Goal: Information Seeking & Learning: Understand process/instructions

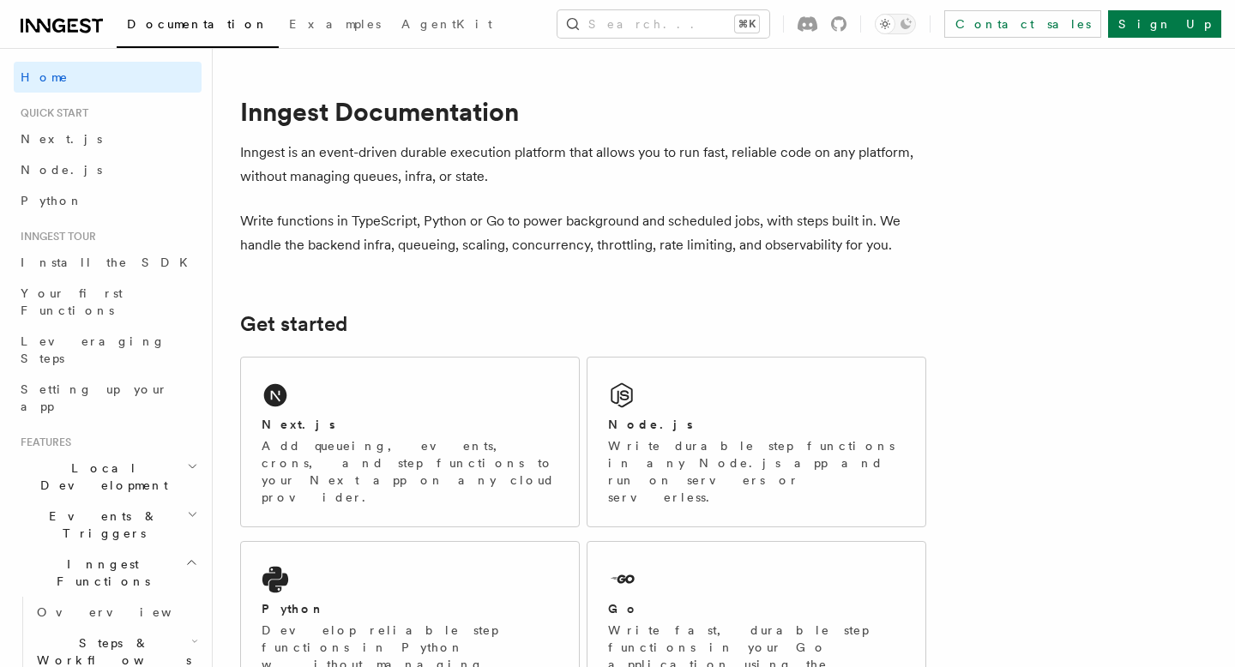
scroll to position [132, 0]
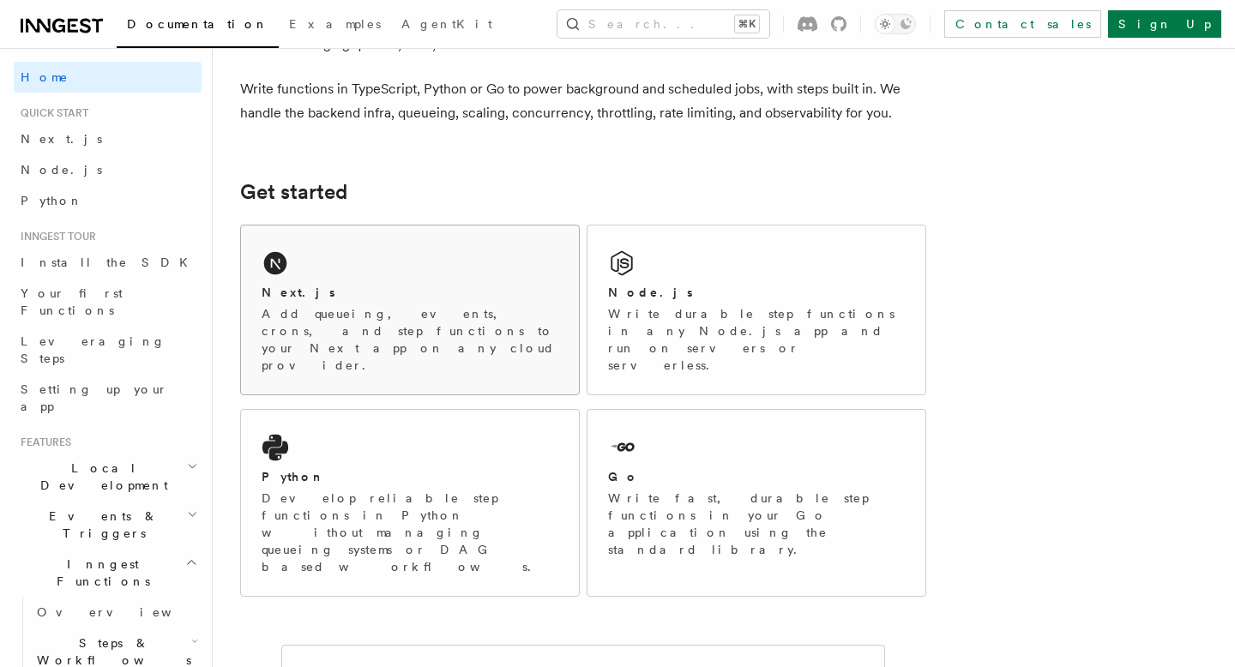
click at [541, 327] on p "Add queueing, events, crons, and step functions to your Next app on any cloud p…" at bounding box center [410, 339] width 297 height 69
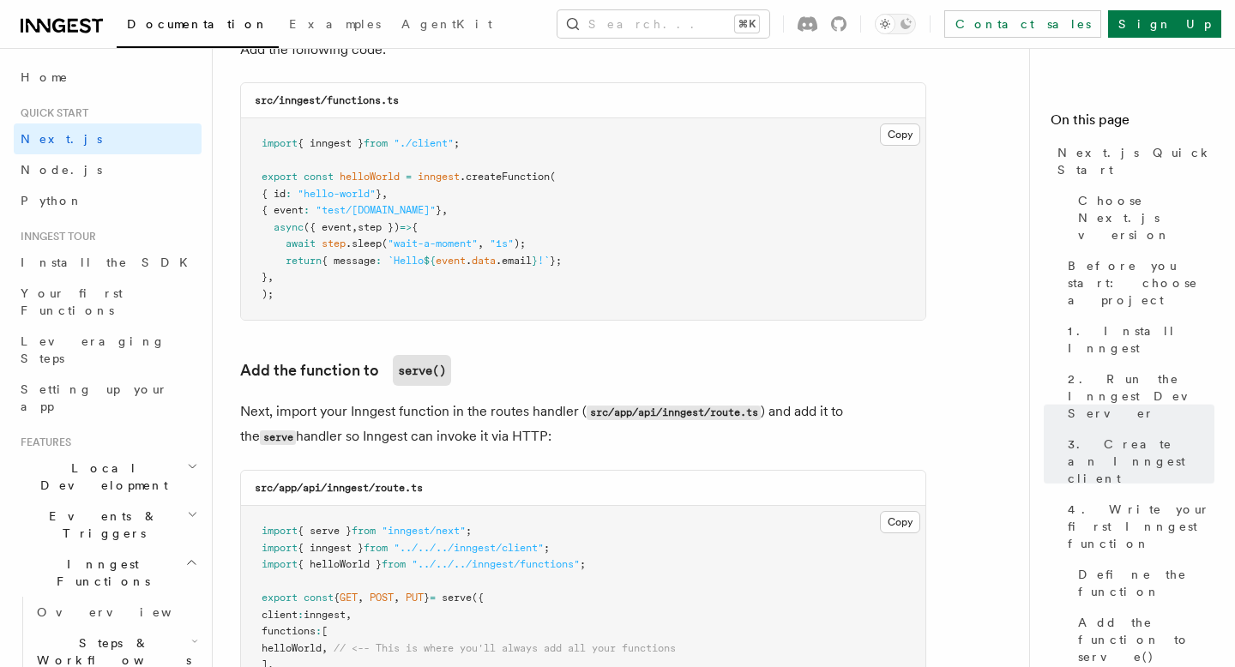
scroll to position [3099, 0]
click at [913, 135] on button "Copy Copied" at bounding box center [900, 135] width 40 height 22
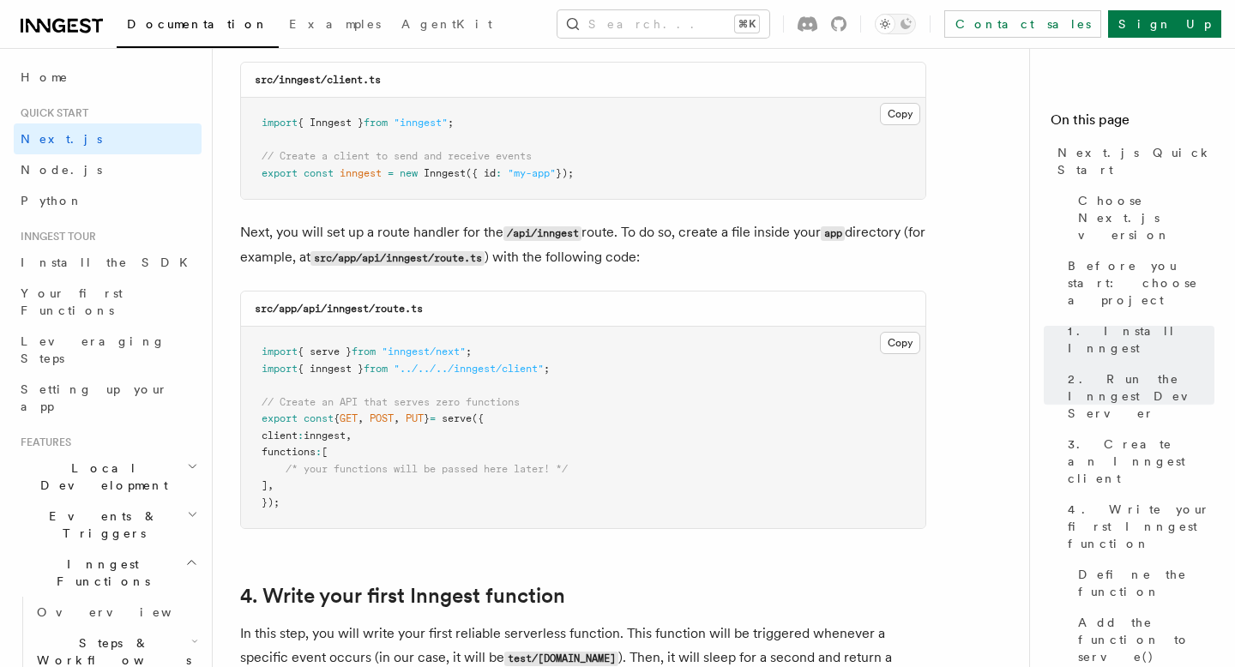
scroll to position [2235, 0]
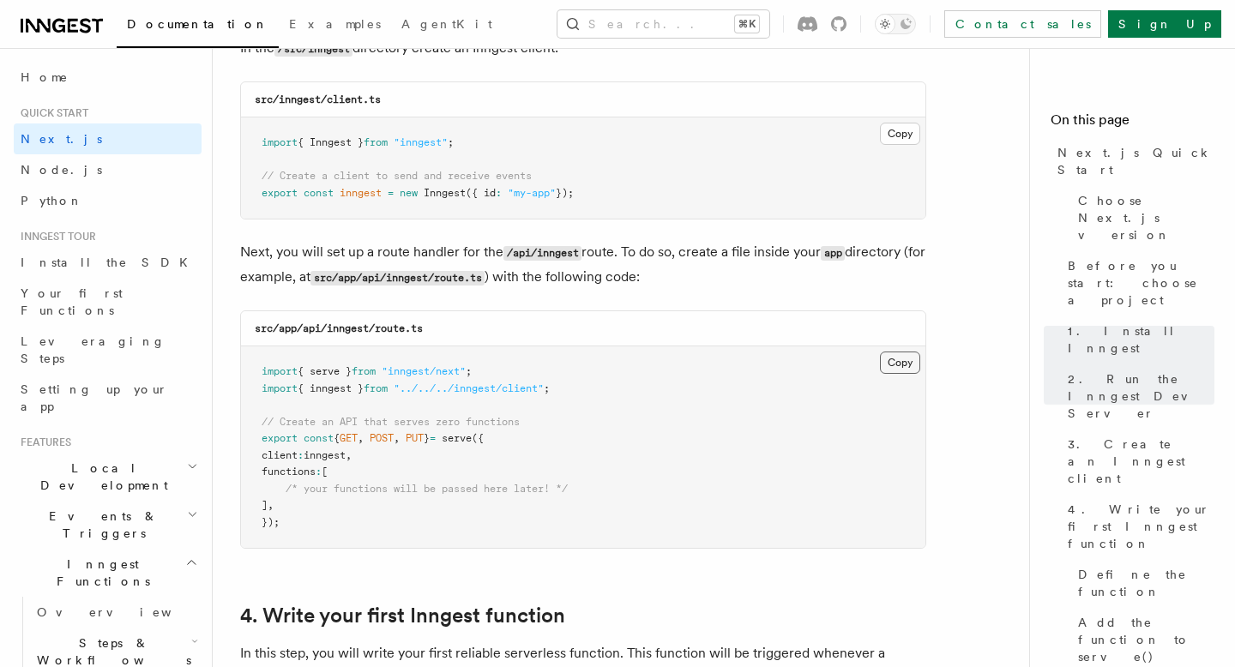
click at [893, 359] on button "Copy Copied" at bounding box center [900, 363] width 40 height 22
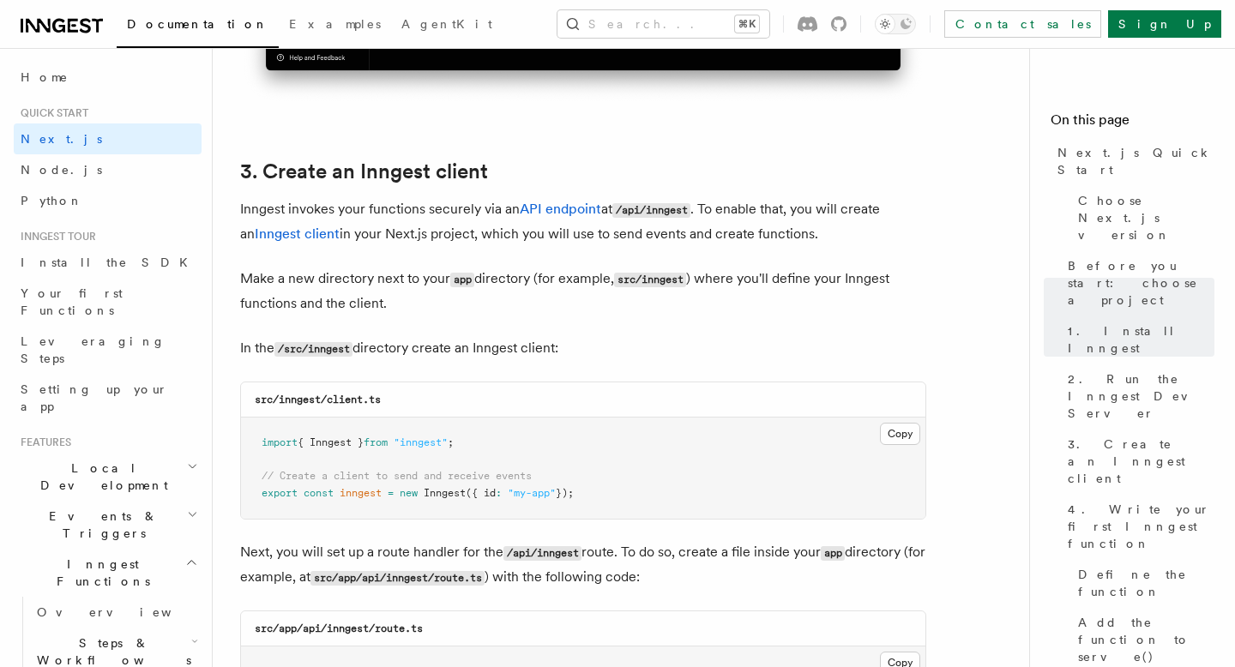
scroll to position [1934, 0]
click at [890, 431] on button "Copy Copied" at bounding box center [900, 436] width 40 height 22
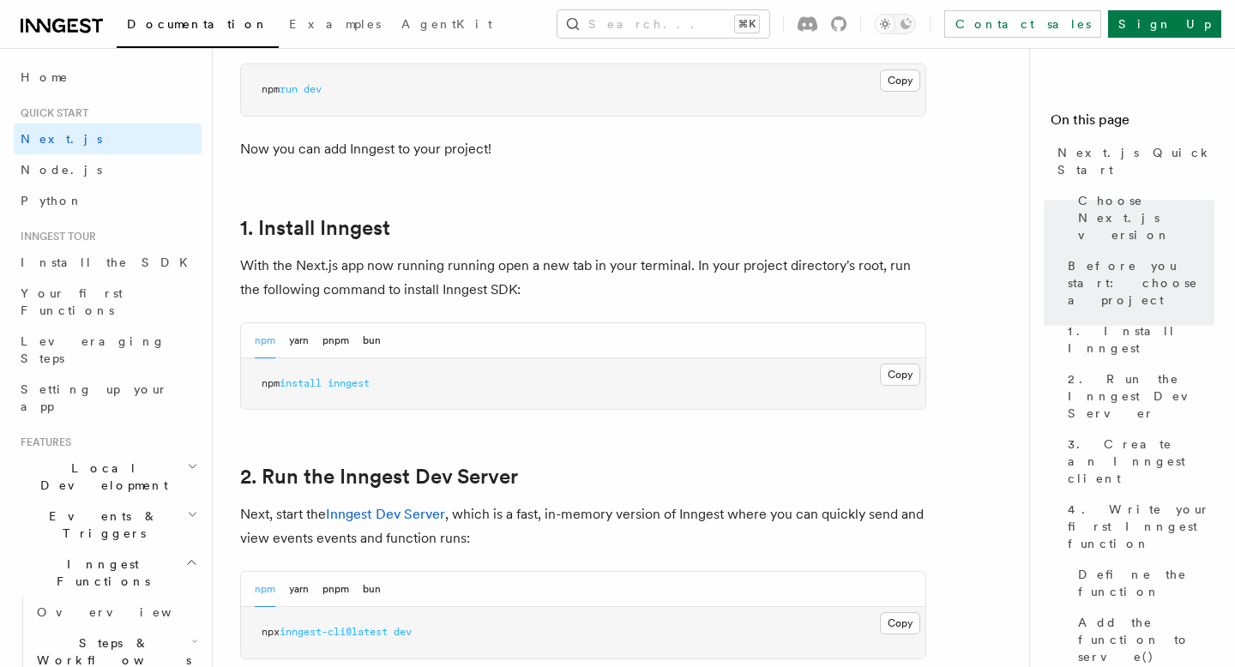
scroll to position [792, 0]
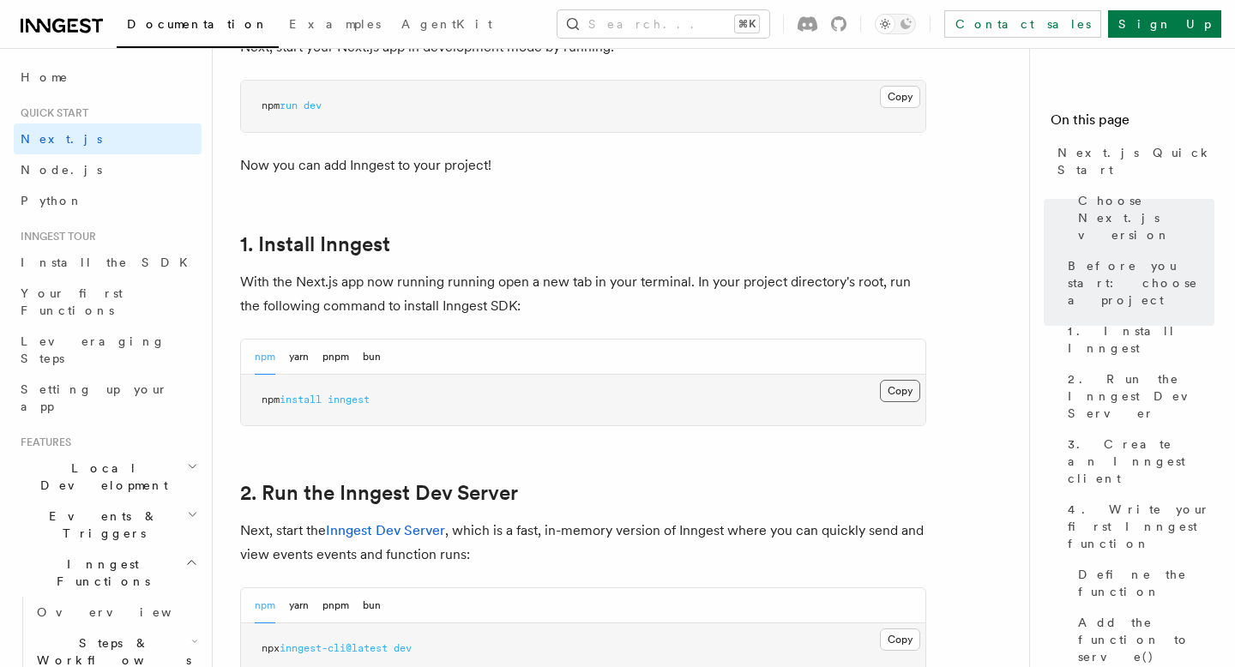
click at [914, 384] on button "Copy Copied" at bounding box center [900, 391] width 40 height 22
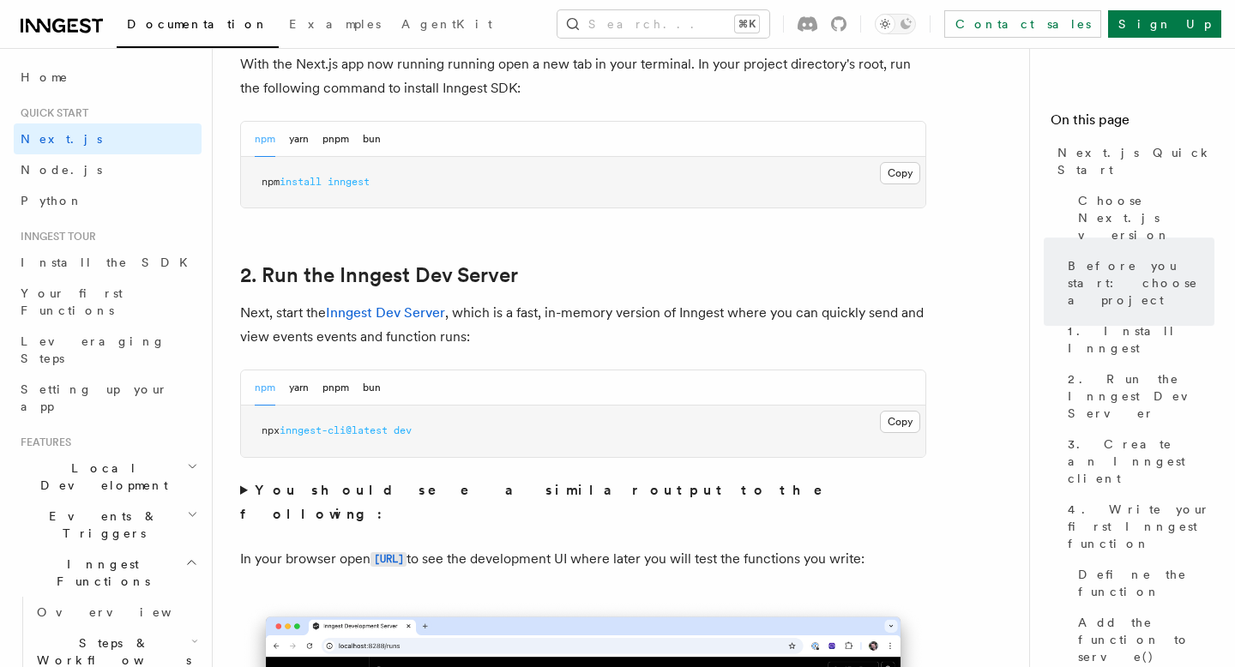
scroll to position [1014, 0]
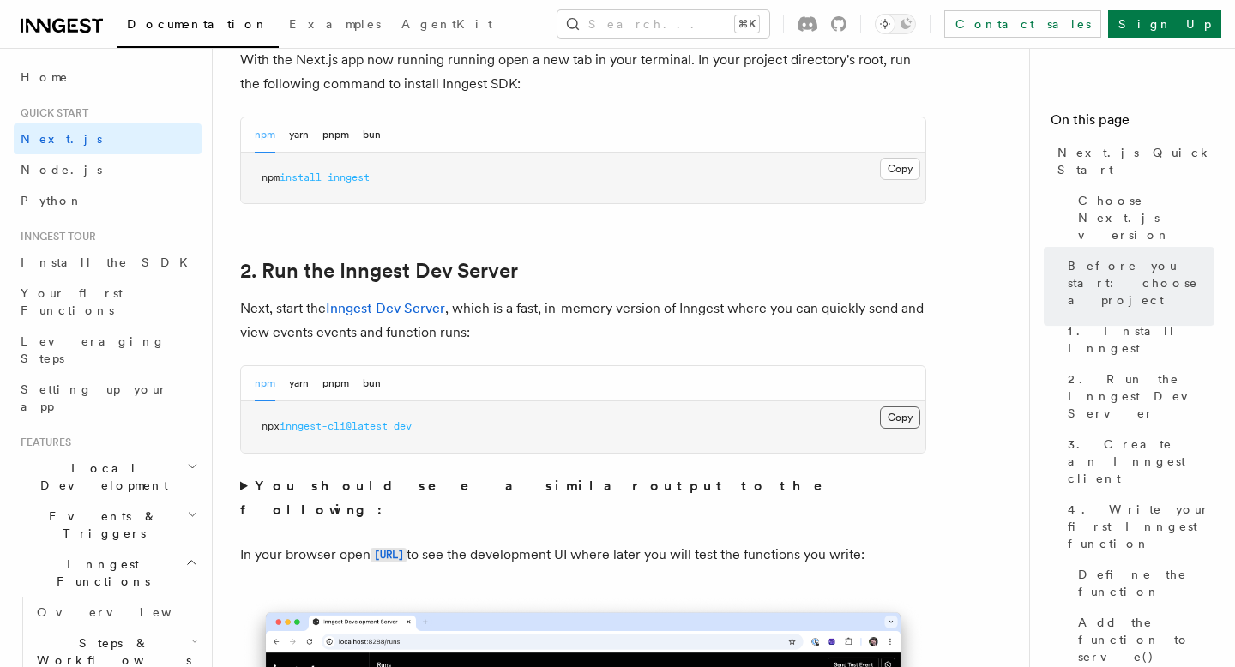
click at [889, 420] on button "Copy Copied" at bounding box center [900, 418] width 40 height 22
